Goal: Task Accomplishment & Management: Use online tool/utility

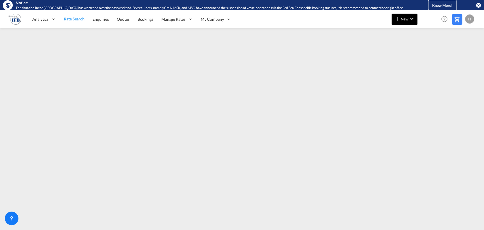
click at [403, 19] on span "New" at bounding box center [403, 19] width 21 height 5
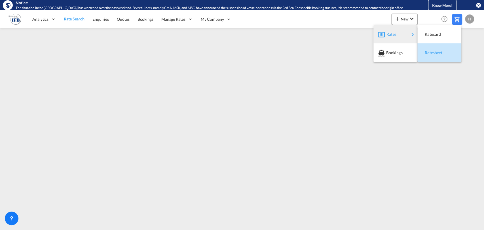
click at [428, 51] on span "Ratesheet" at bounding box center [427, 52] width 6 height 11
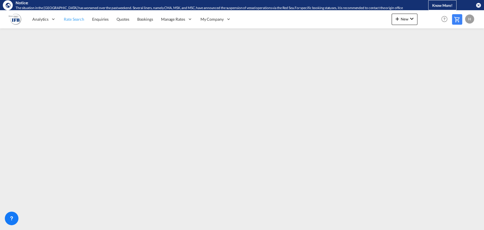
click at [74, 19] on span "Rate Search" at bounding box center [74, 19] width 20 height 5
